Goal: Transaction & Acquisition: Obtain resource

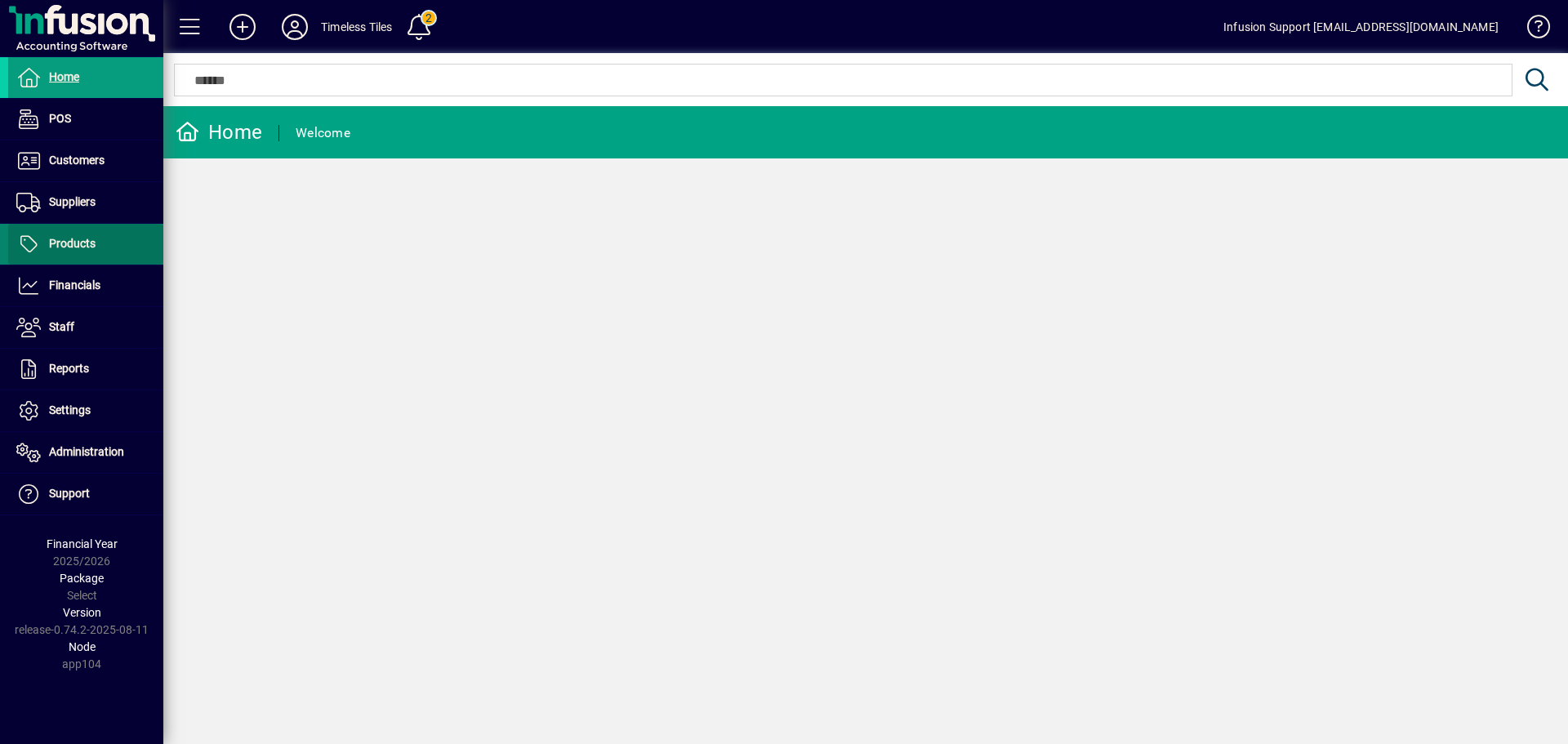
drag, startPoint x: 101, startPoint y: 244, endPoint x: 137, endPoint y: 239, distance: 36.3
click at [102, 244] on span at bounding box center [85, 244] width 155 height 39
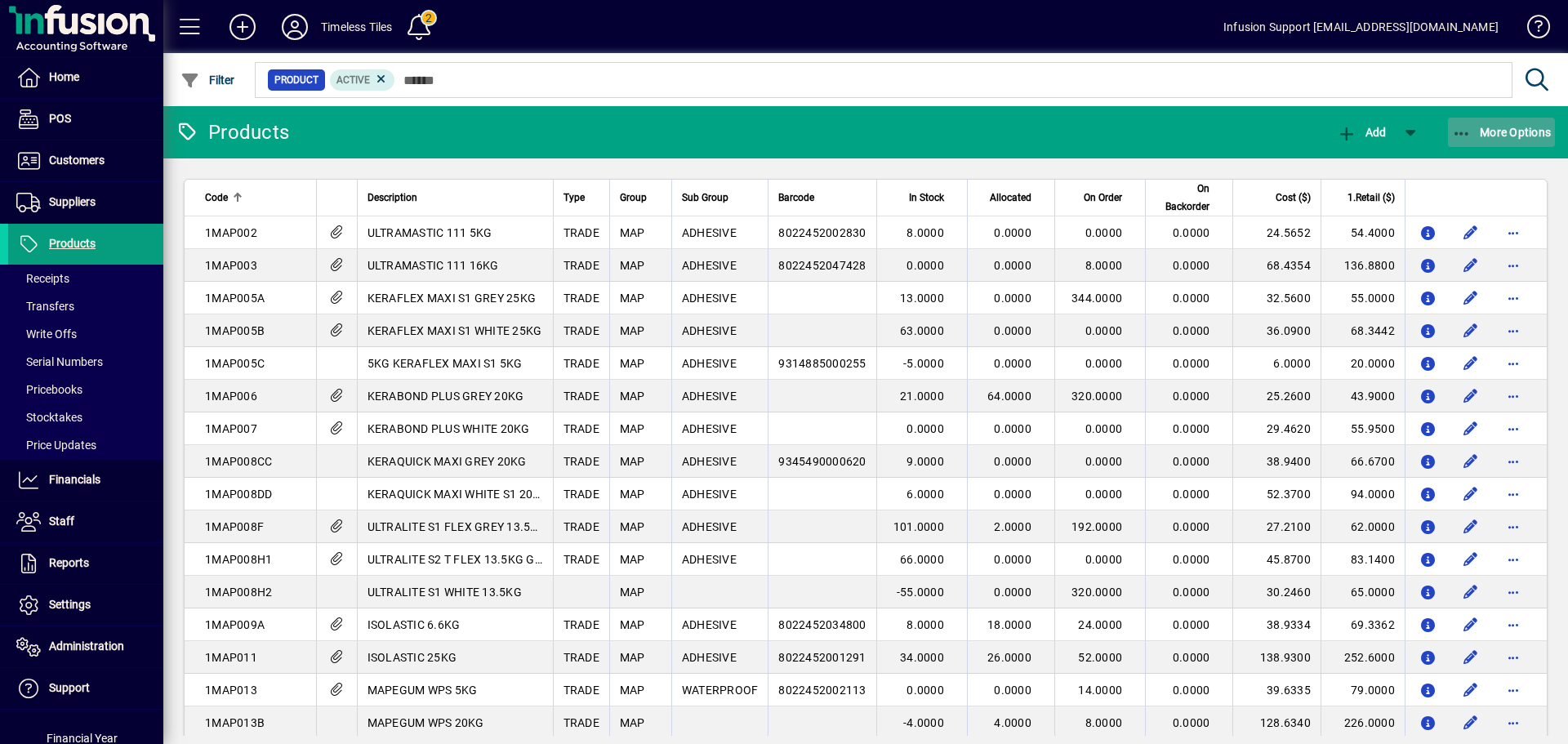
click at [1527, 130] on span "More Options" at bounding box center [1502, 133] width 99 height 13
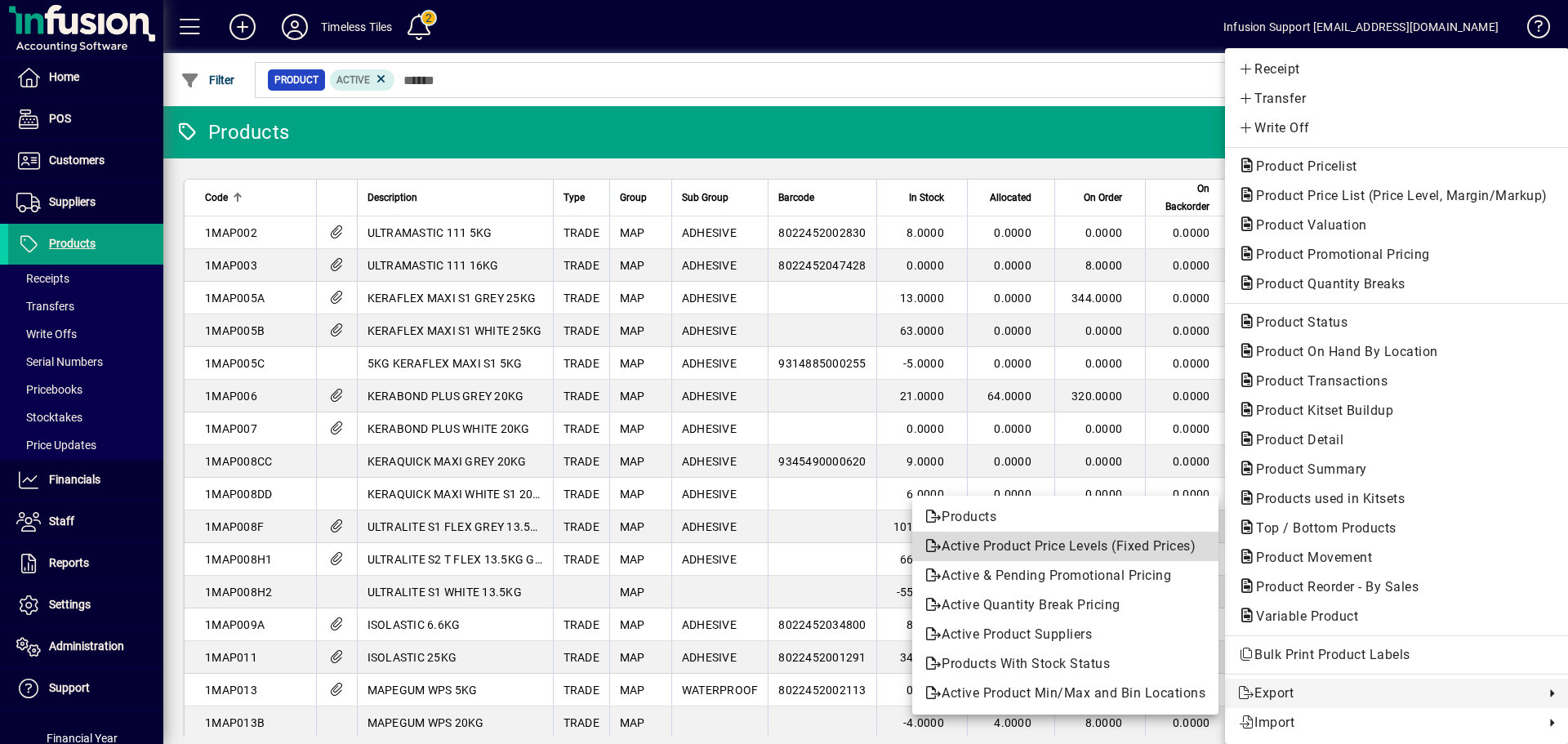
click at [1013, 550] on span "Active Product Price Levels (Fixed Prices)" at bounding box center [1065, 546] width 280 height 20
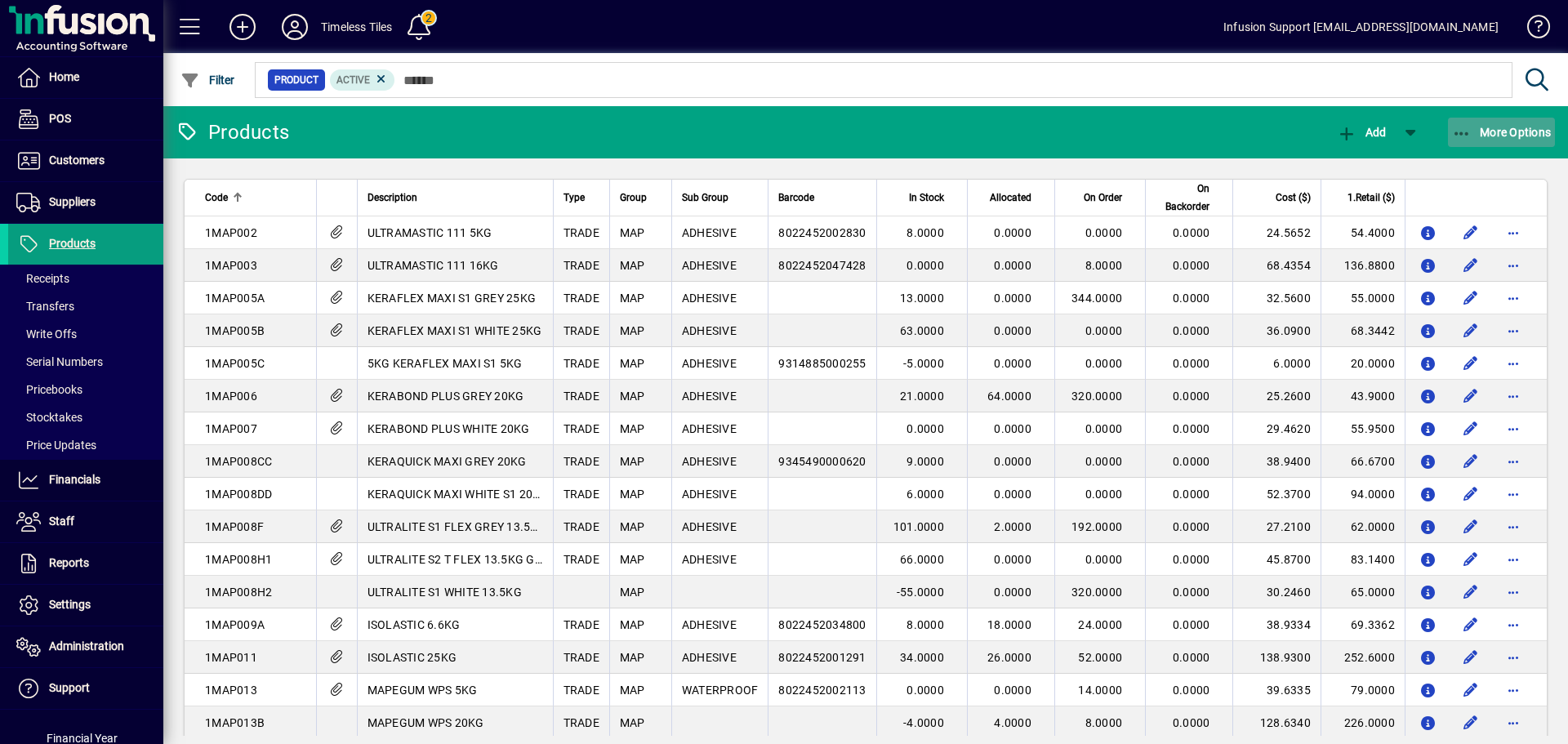
click at [1507, 127] on span "More Options" at bounding box center [1502, 133] width 99 height 13
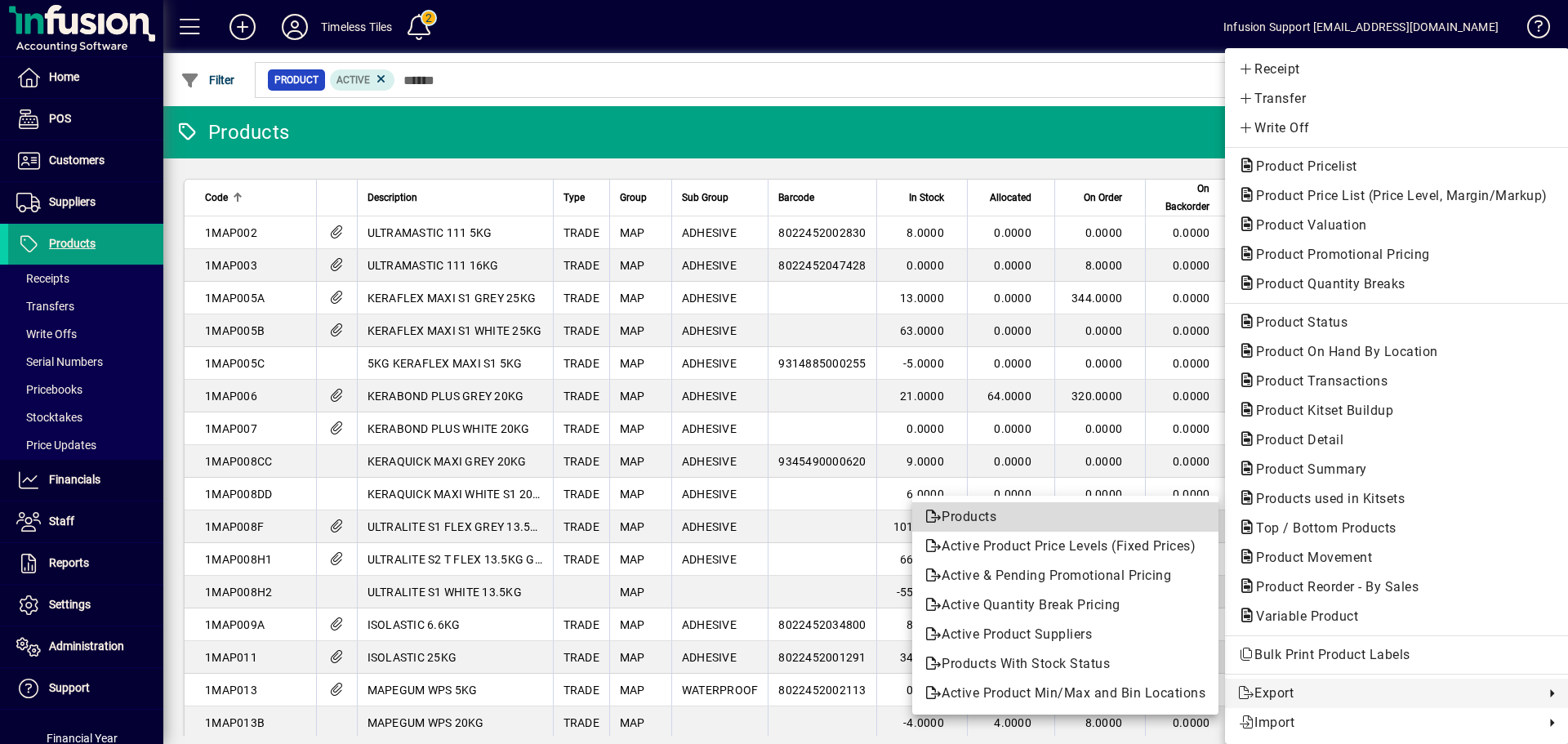
click at [936, 515] on icon at bounding box center [933, 516] width 17 height 13
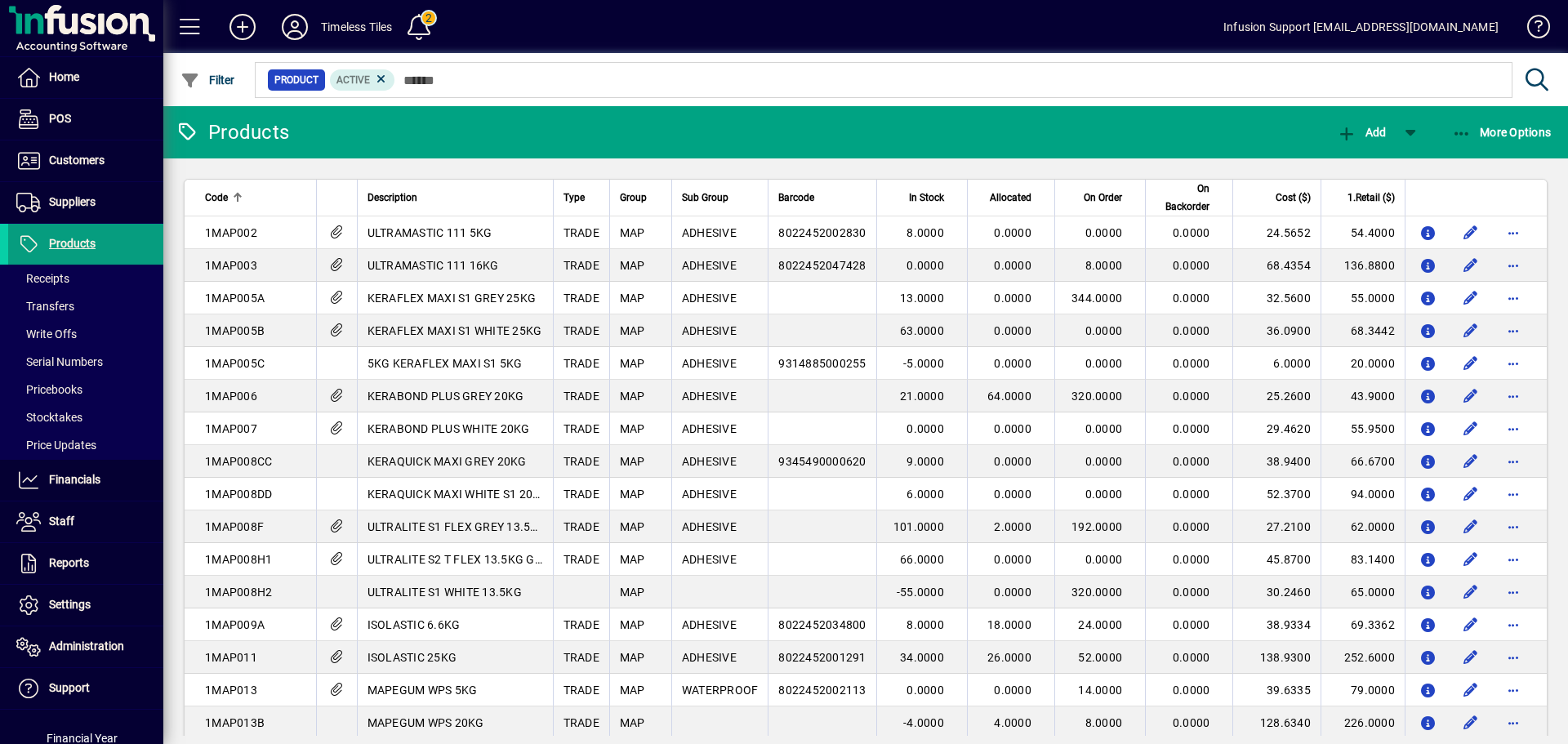
click at [1115, 118] on mat-toolbar-row "Products Add More Options" at bounding box center [865, 132] width 1405 height 52
click at [1111, 102] on div "Product Active" at bounding box center [906, 80] width 1308 height 53
click at [1485, 128] on span "More Options" at bounding box center [1502, 133] width 99 height 13
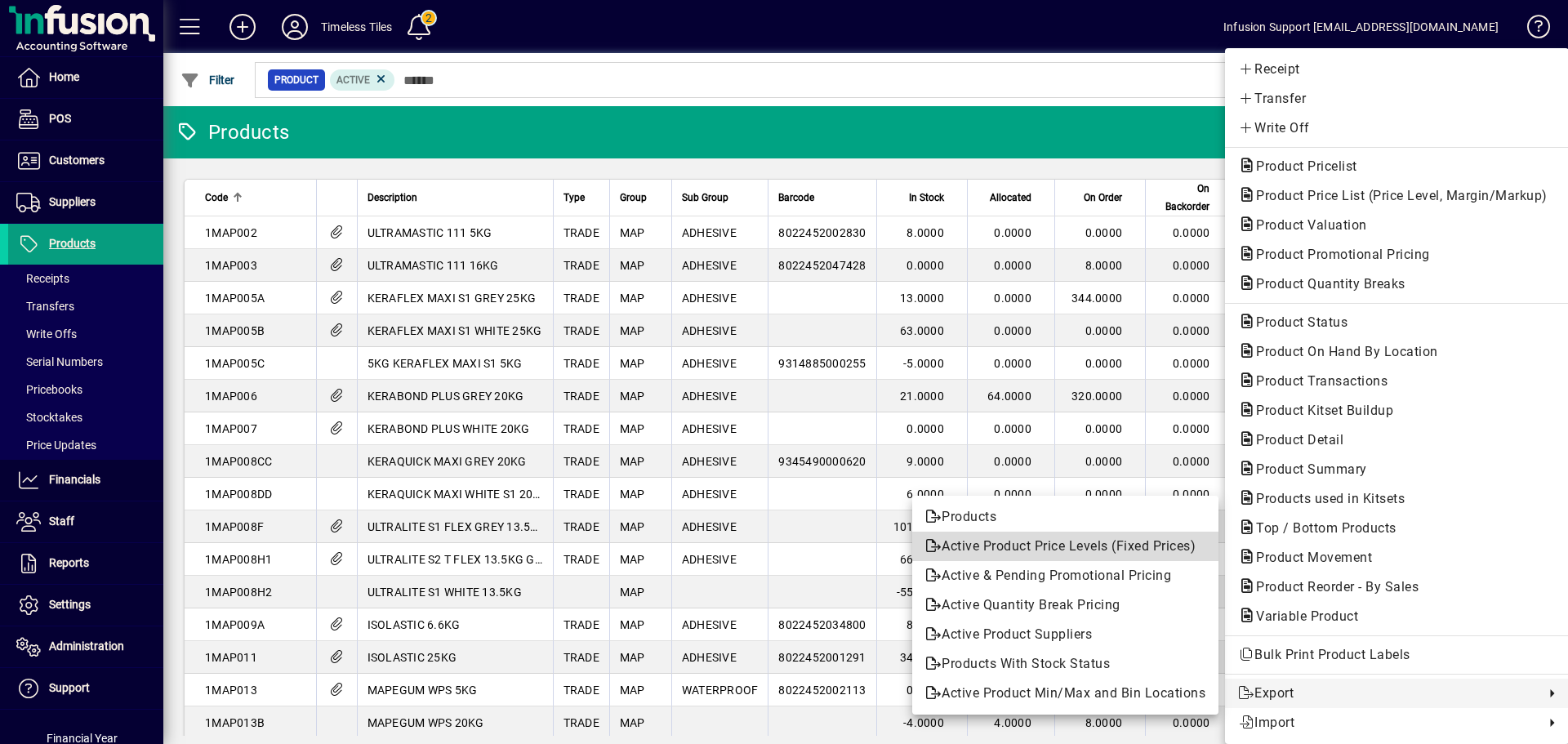
click at [1058, 543] on span "Active Product Price Levels (Fixed Prices)" at bounding box center [1065, 546] width 280 height 20
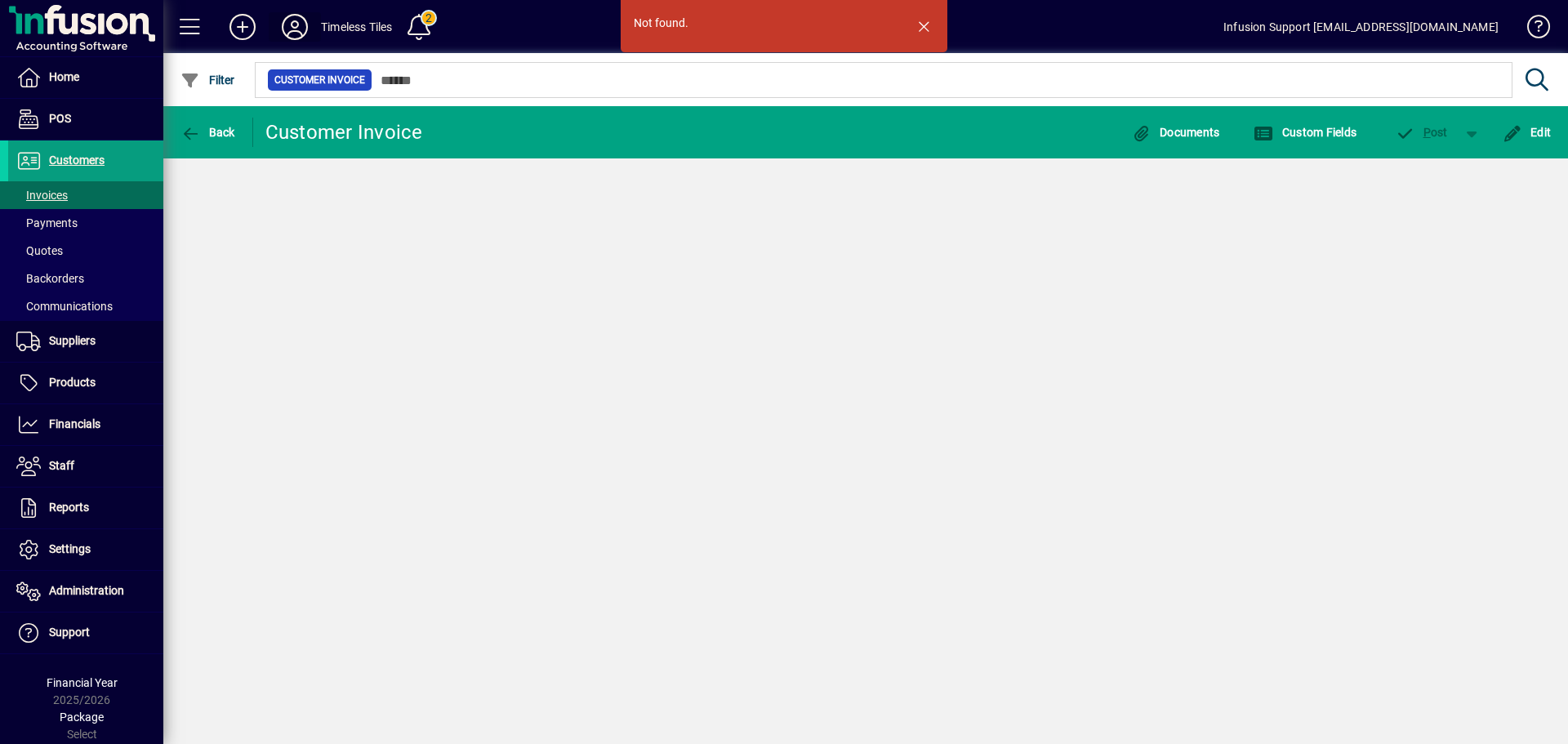
click at [292, 29] on icon at bounding box center [294, 27] width 32 height 27
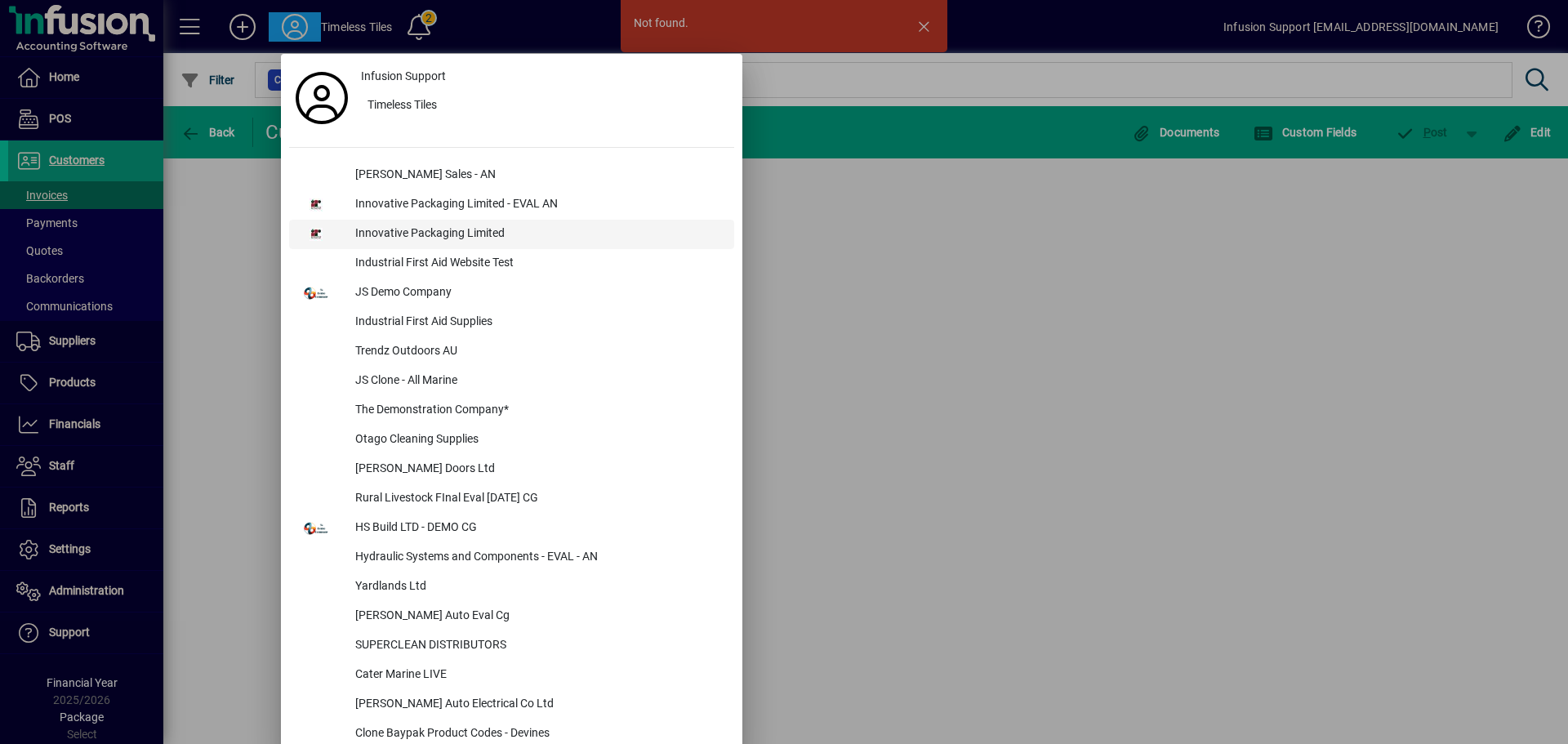
click at [358, 234] on div "Innovative Packaging Limited" at bounding box center [538, 234] width 392 height 29
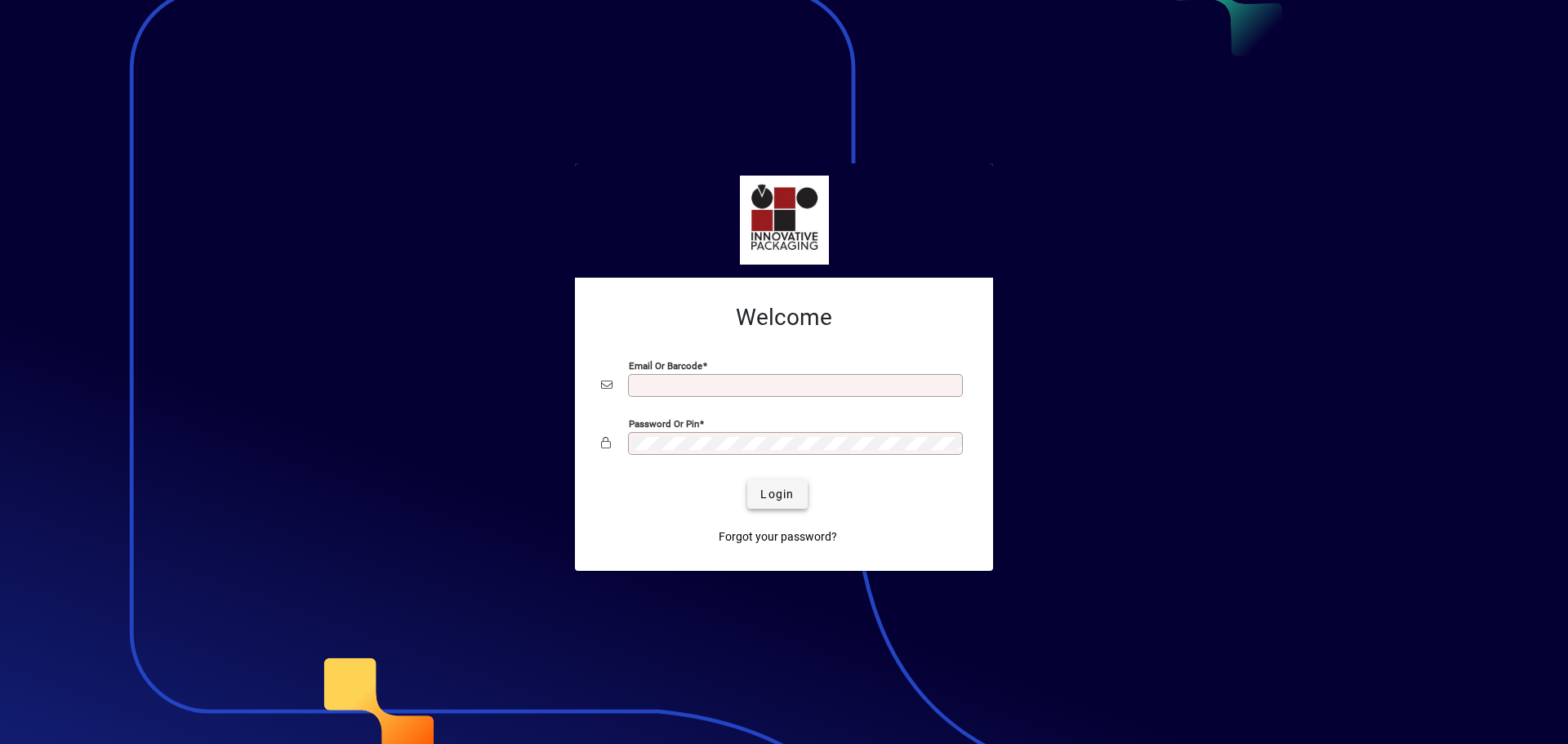
type input "**********"
click at [796, 483] on span "submit" at bounding box center [777, 494] width 60 height 39
